Goal: Task Accomplishment & Management: Use online tool/utility

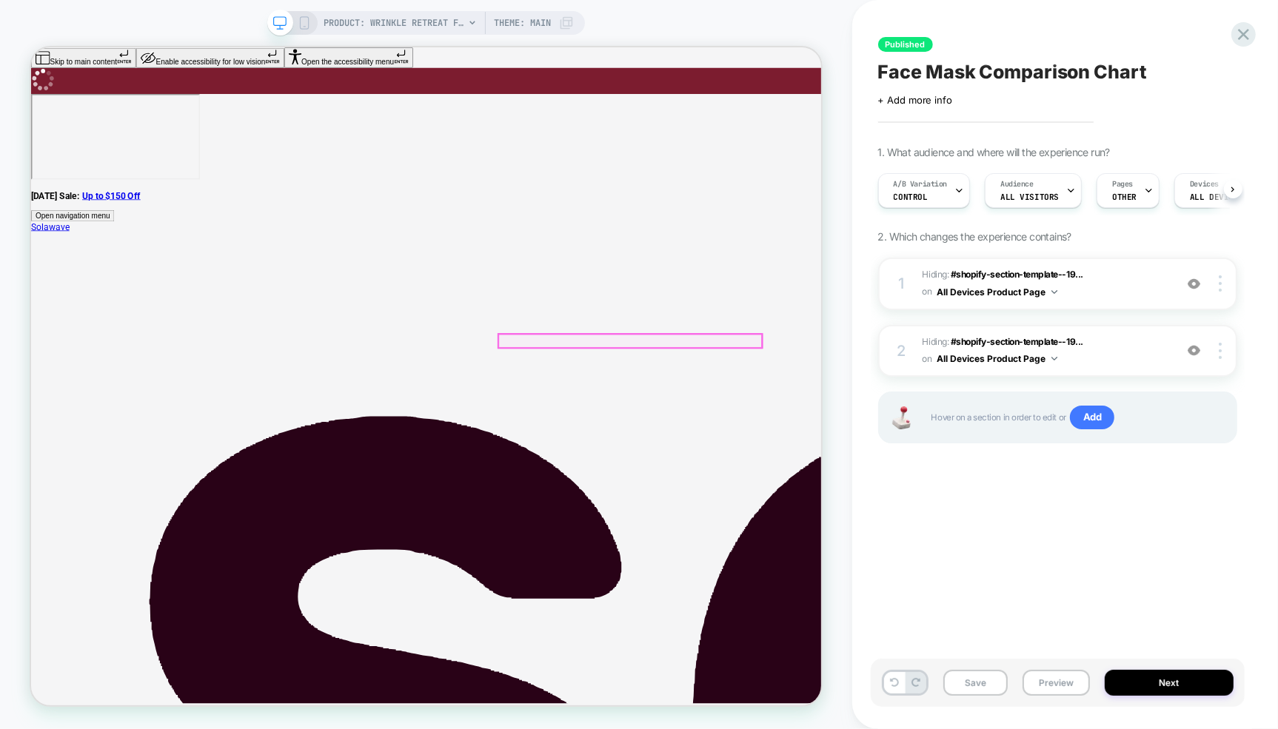
scroll to position [0, 1]
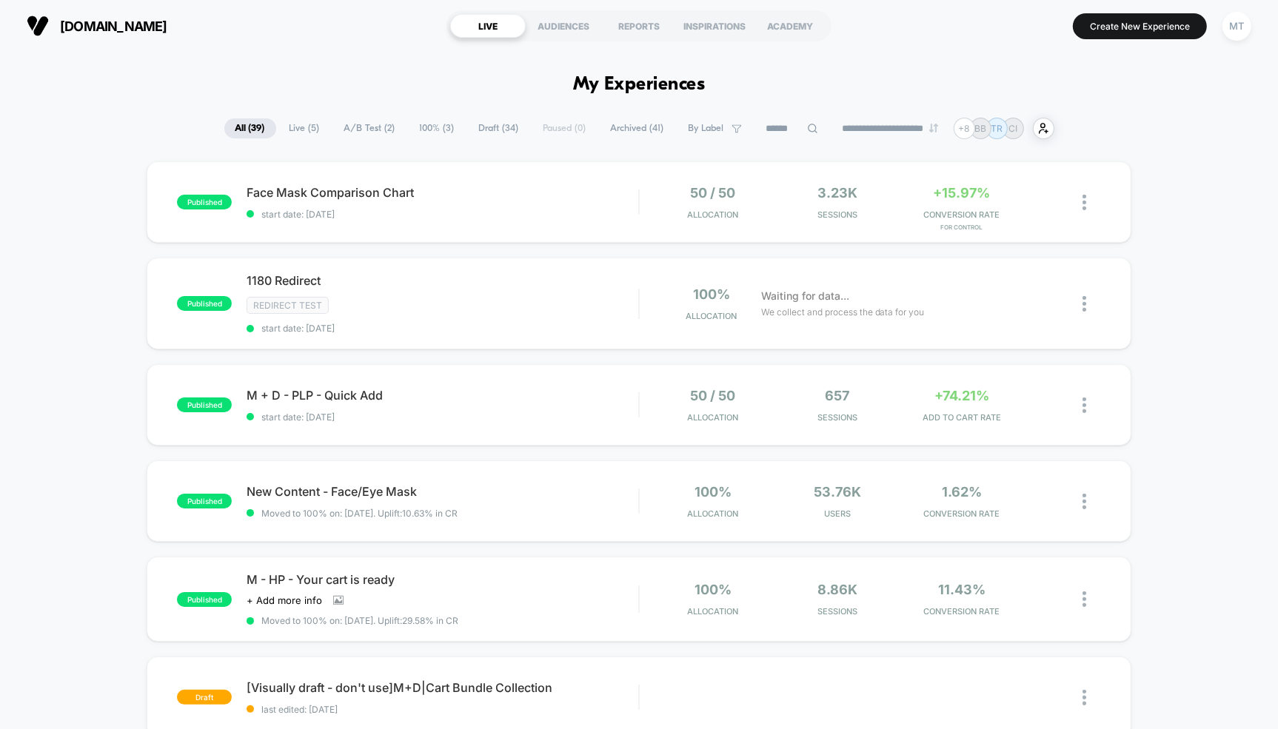
click at [490, 133] on span "Draft ( 34 )" at bounding box center [499, 128] width 62 height 20
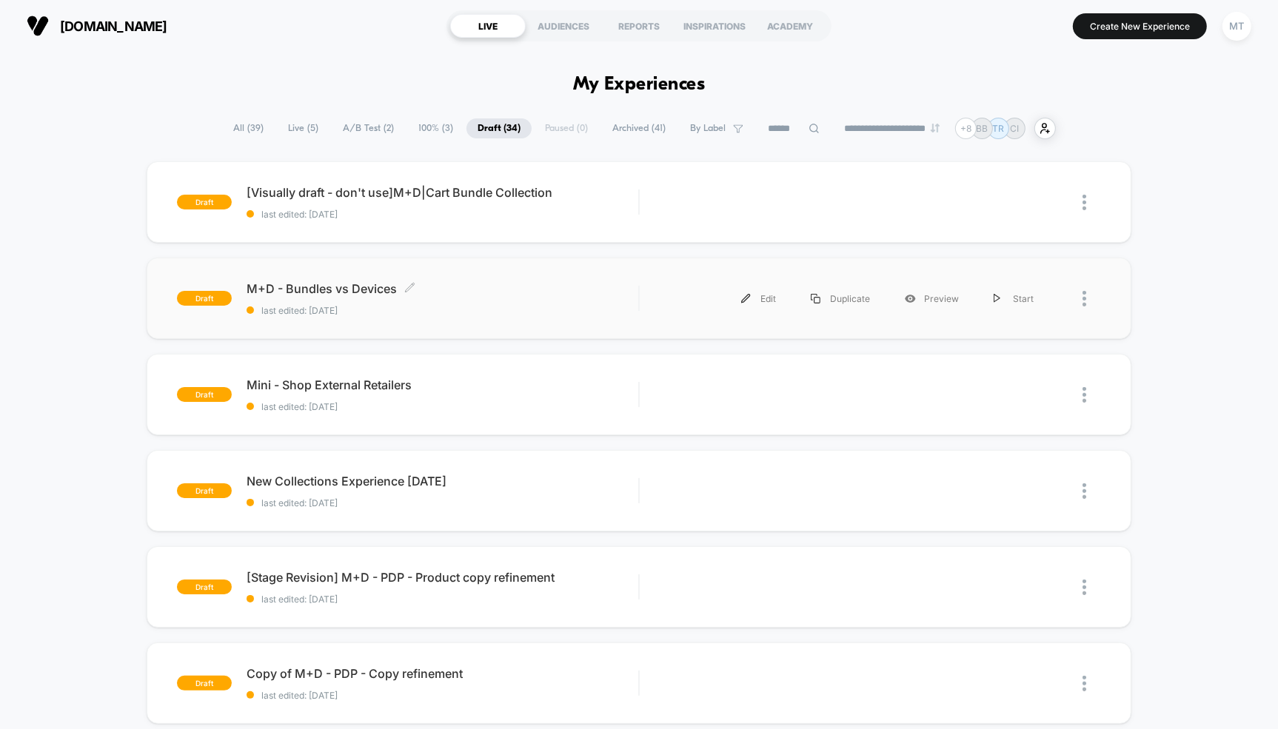
click at [327, 288] on span "M+D - Bundles vs Devices Click to edit experience details" at bounding box center [443, 288] width 392 height 15
